Goal: Information Seeking & Learning: Learn about a topic

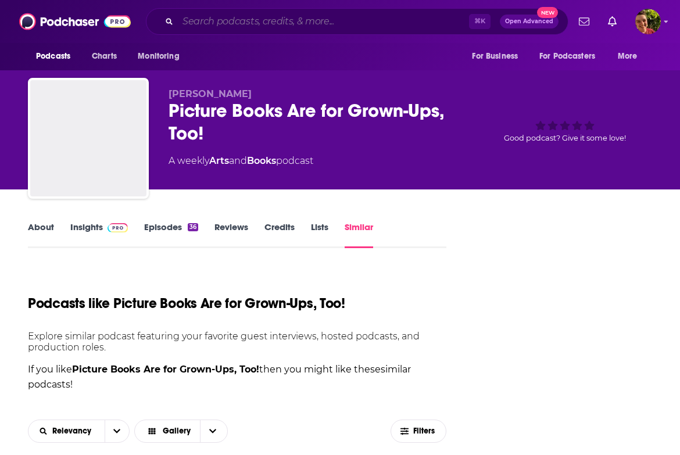
click at [250, 21] on input "Search podcasts, credits, & more..." at bounding box center [323, 21] width 291 height 19
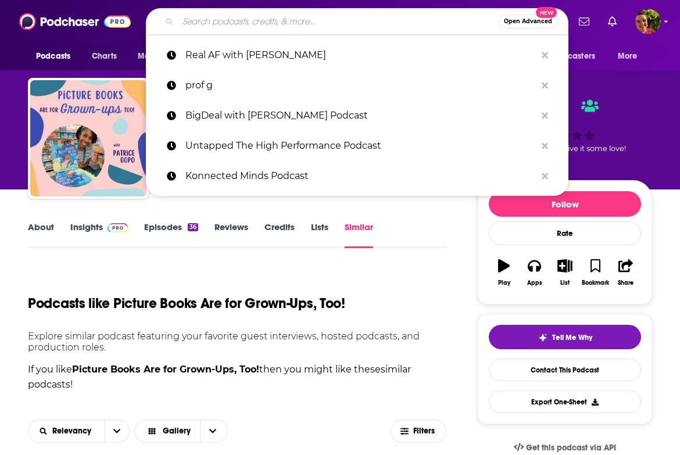
paste input "Bookwards"
type input "Bookwards"
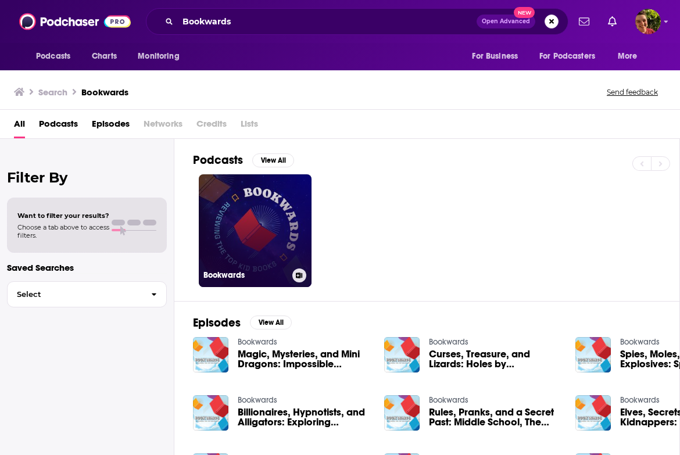
click at [274, 200] on link "Bookwards" at bounding box center [255, 230] width 113 height 113
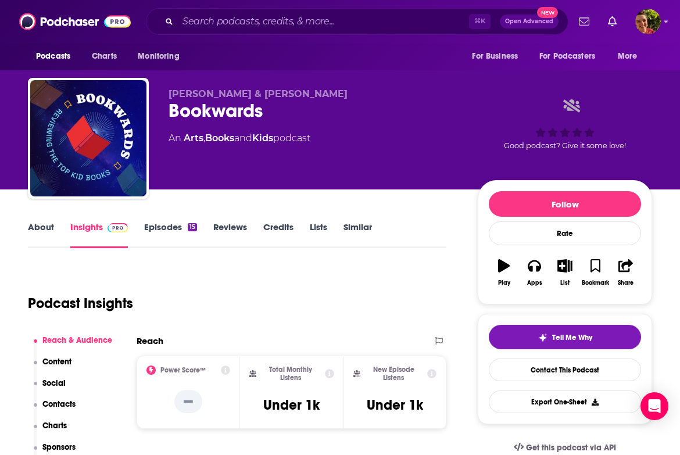
click at [225, 112] on div "Bookwards" at bounding box center [314, 110] width 291 height 23
copy div "Bookwards"
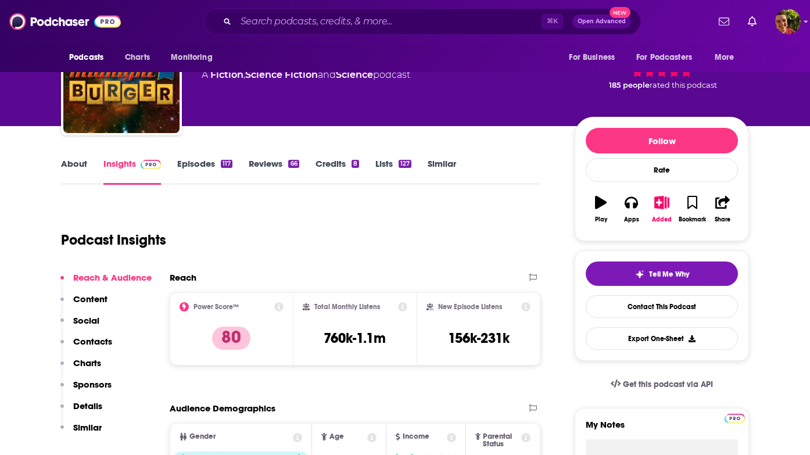
scroll to position [69, 0]
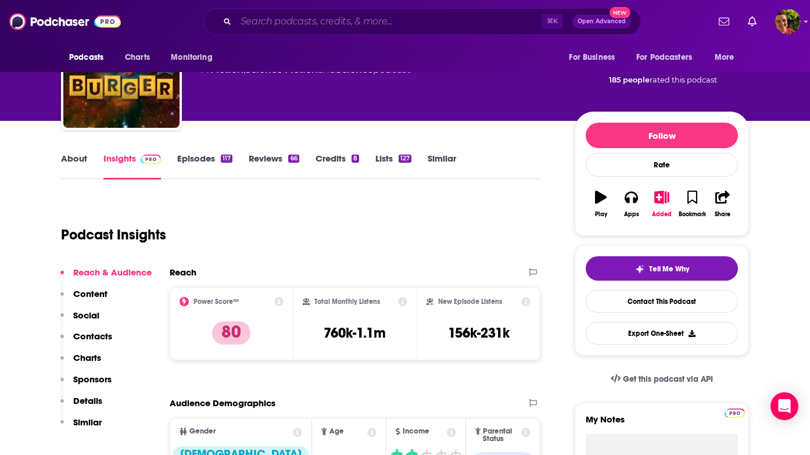
click at [406, 20] on input "Search podcasts, credits, & more..." at bounding box center [389, 21] width 306 height 19
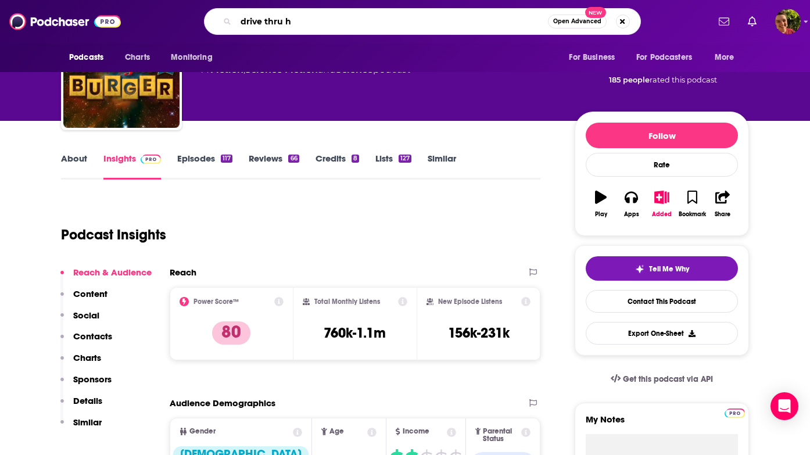
type input "drive thru hr"
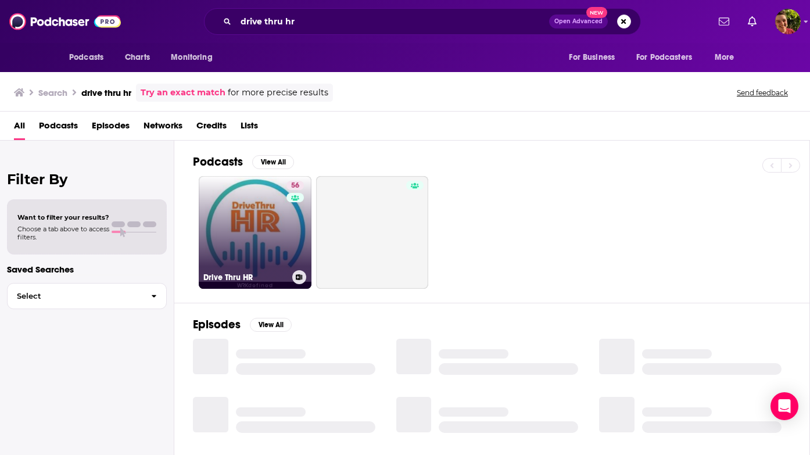
click at [252, 223] on link "56 Drive Thru HR" at bounding box center [255, 232] width 113 height 113
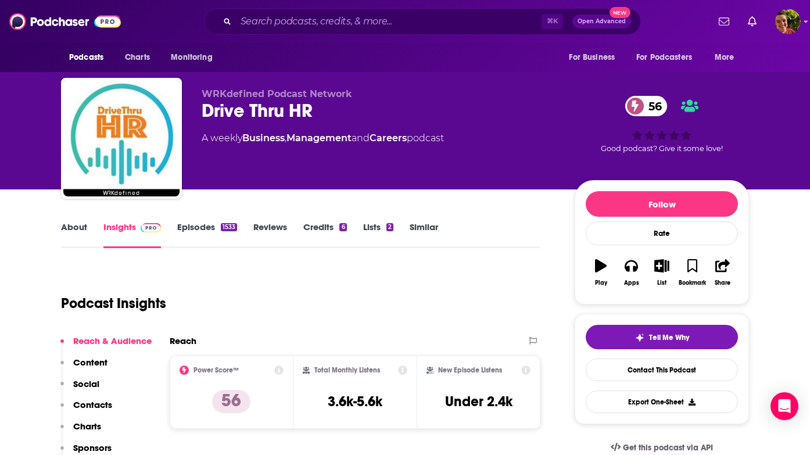
click at [269, 101] on div "Drive Thru HR 56" at bounding box center [379, 110] width 354 height 23
copy div "Drive Thru HR 56"
click at [189, 225] on link "Episodes 1533" at bounding box center [207, 234] width 60 height 27
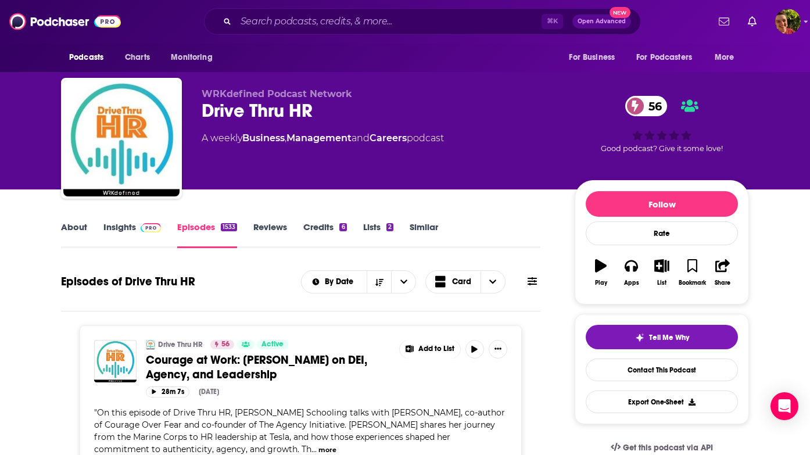
click at [293, 110] on div "Drive Thru HR 56" at bounding box center [379, 110] width 354 height 23
click at [625, 275] on button "Apps" at bounding box center [631, 273] width 30 height 42
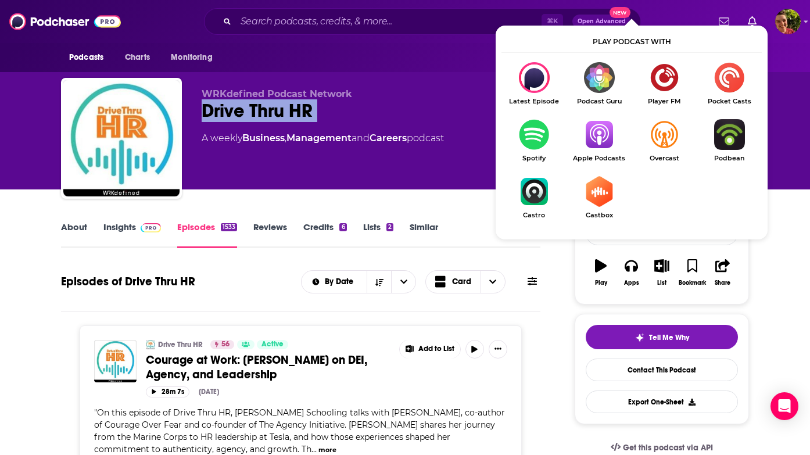
click at [609, 149] on img "Show Listen On dropdown" at bounding box center [599, 134] width 65 height 31
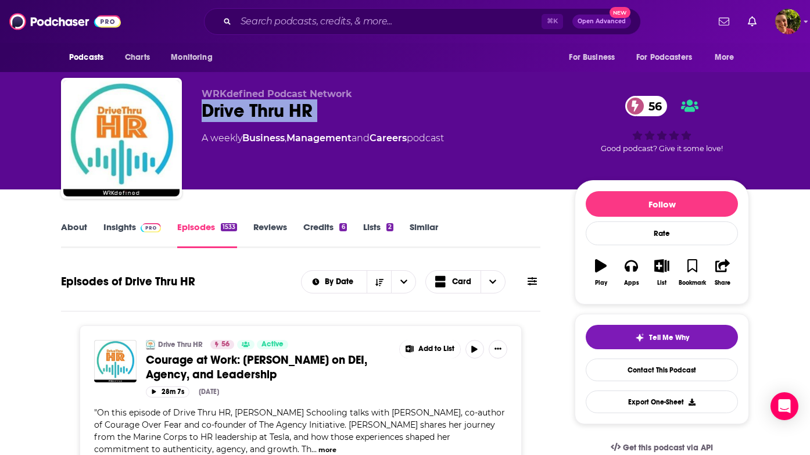
click at [79, 232] on link "About" at bounding box center [74, 234] width 26 height 27
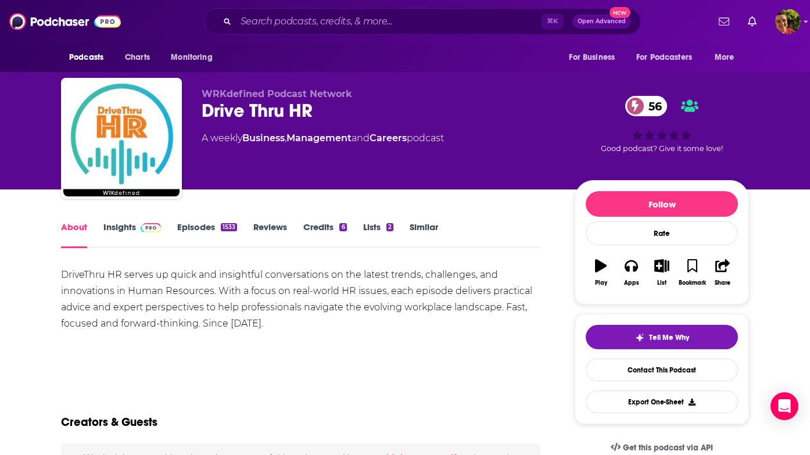
click at [126, 298] on div "DriveThru HR serves up quick and insightful conversations on the latest trends,…" at bounding box center [300, 299] width 479 height 65
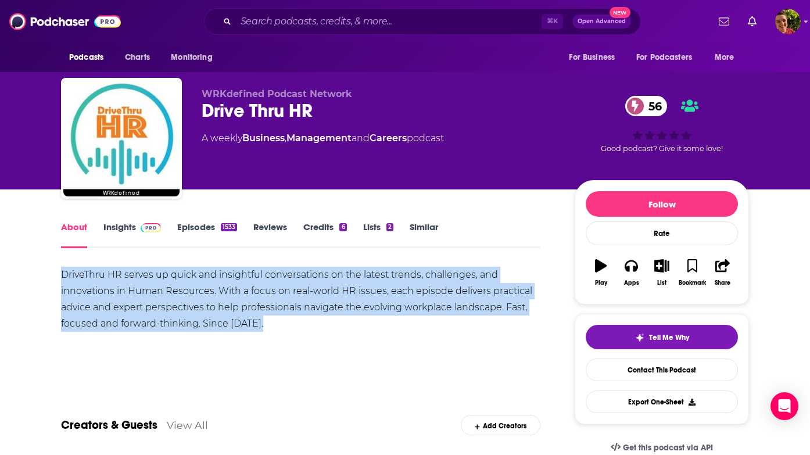
click at [126, 298] on div "DriveThru HR serves up quick and insightful conversations on the latest trends,…" at bounding box center [300, 299] width 479 height 65
copy div "DriveThru HR serves up quick and insightful conversations on the latest trends,…"
